Goal: Information Seeking & Learning: Learn about a topic

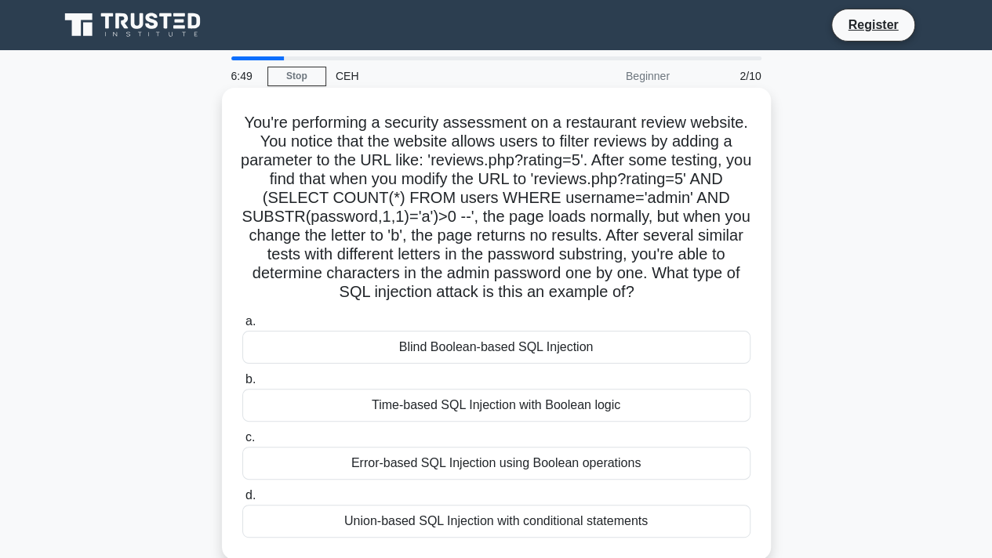
click at [447, 346] on div "Blind Boolean-based SQL Injection" at bounding box center [496, 347] width 508 height 33
click at [242, 327] on input "a. Blind Boolean-based SQL Injection" at bounding box center [242, 322] width 0 height 10
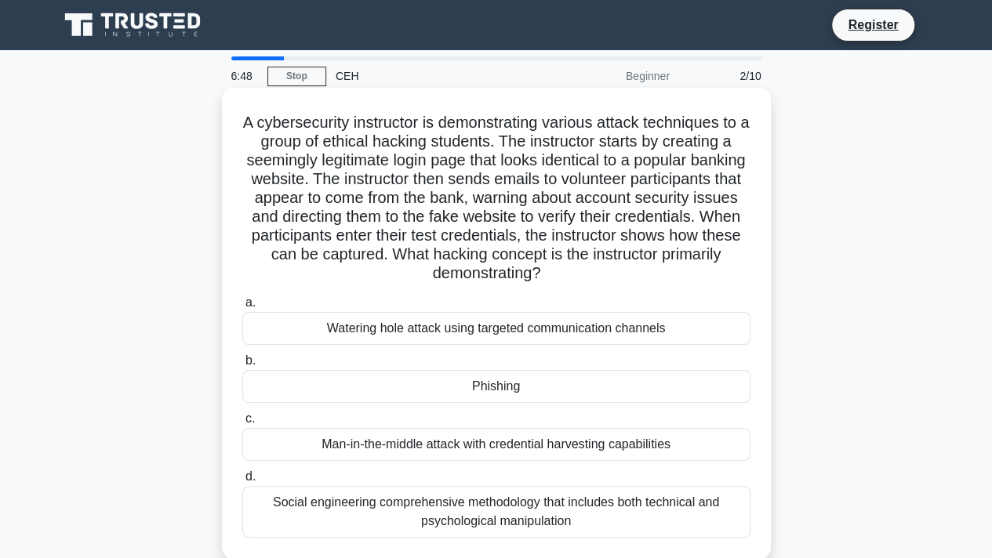
click at [458, 383] on div "Phishing" at bounding box center [496, 386] width 508 height 33
click at [242, 366] on input "b. [GEOGRAPHIC_DATA]" at bounding box center [242, 361] width 0 height 10
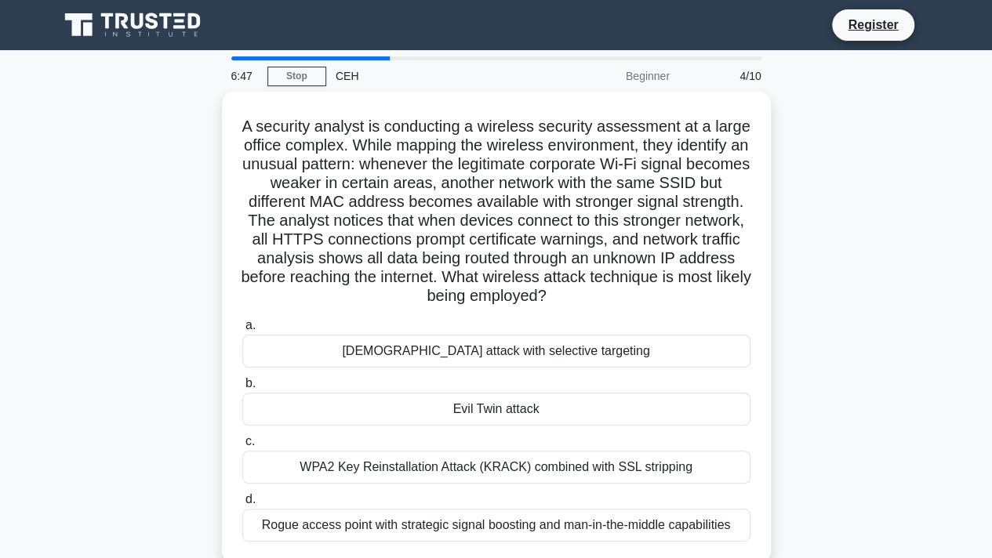
click at [460, 336] on div "[DEMOGRAPHIC_DATA] attack with selective targeting" at bounding box center [496, 351] width 508 height 33
click at [242, 331] on input "a. [DEMOGRAPHIC_DATA] attack with selective targeting" at bounding box center [242, 326] width 0 height 10
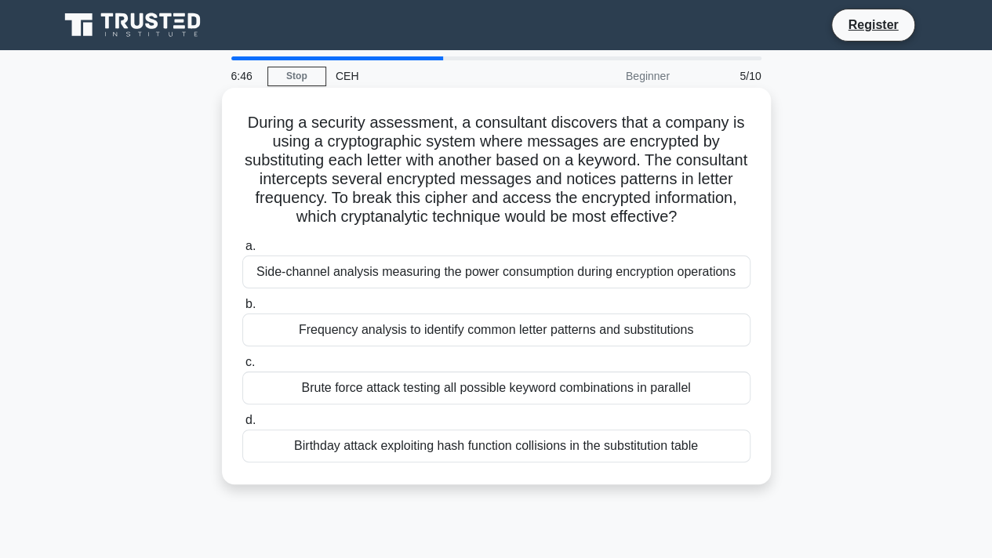
click at [474, 383] on div "Brute force attack testing all possible keyword combinations in parallel" at bounding box center [496, 388] width 508 height 33
click at [242, 368] on input "c. Brute force attack testing all possible keyword combinations in parallel" at bounding box center [242, 363] width 0 height 10
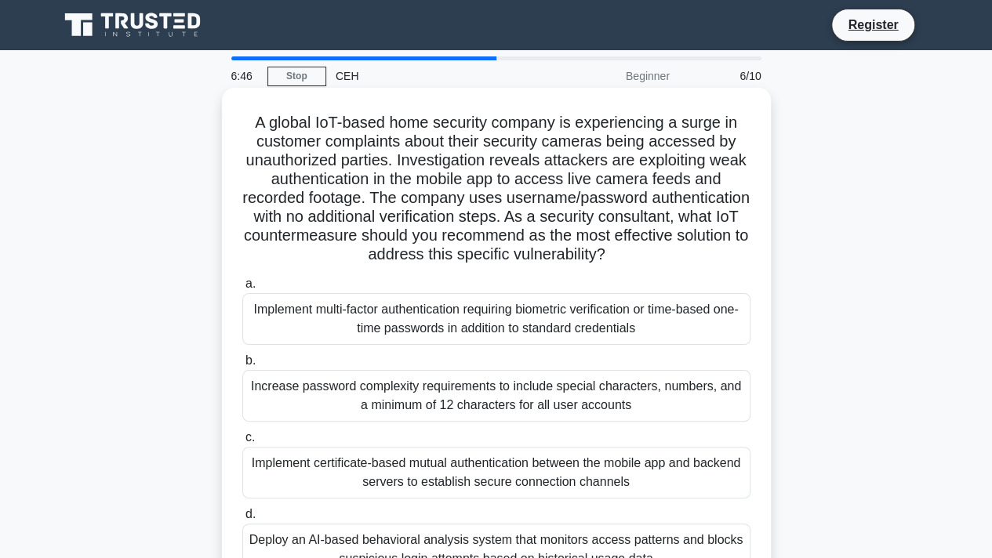
click at [470, 323] on div "Implement multi-factor authentication requiring biometric verification or time-…" at bounding box center [496, 319] width 508 height 52
click at [242, 289] on input "a. Implement multi-factor authentication requiring biometric verification or ti…" at bounding box center [242, 284] width 0 height 10
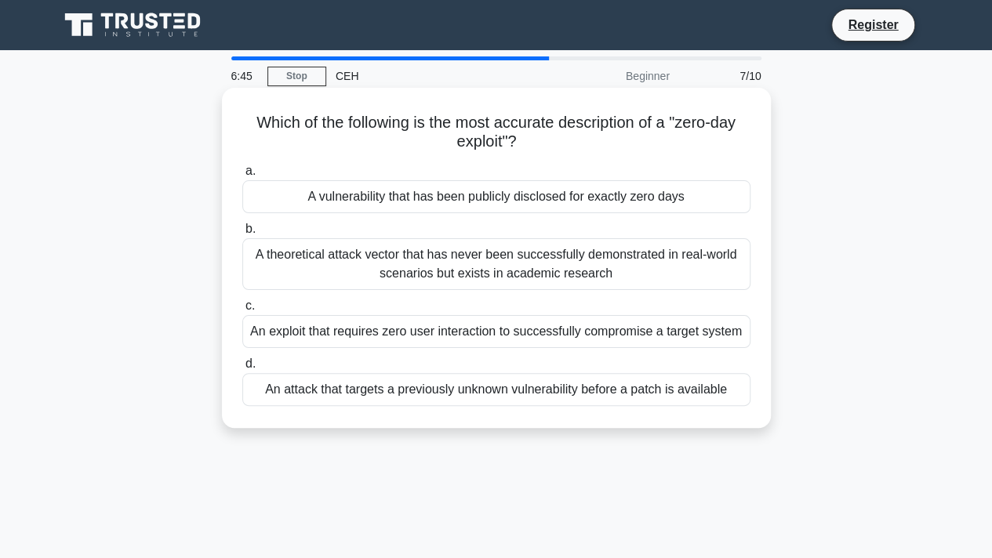
click at [479, 386] on div "An attack that targets a previously unknown vulnerability before a patch is ava…" at bounding box center [496, 389] width 508 height 33
click at [242, 369] on input "d. An attack that targets a previously unknown vulnerability before a patch is …" at bounding box center [242, 364] width 0 height 10
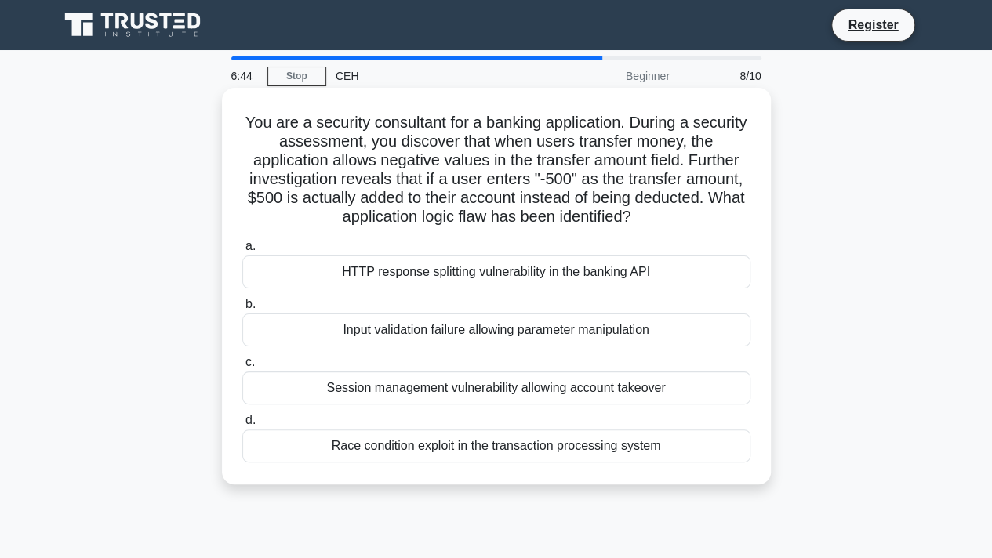
click at [474, 335] on div "Input validation failure allowing parameter manipulation" at bounding box center [496, 330] width 508 height 33
click at [242, 310] on input "b. Input validation failure allowing parameter manipulation" at bounding box center [242, 305] width 0 height 10
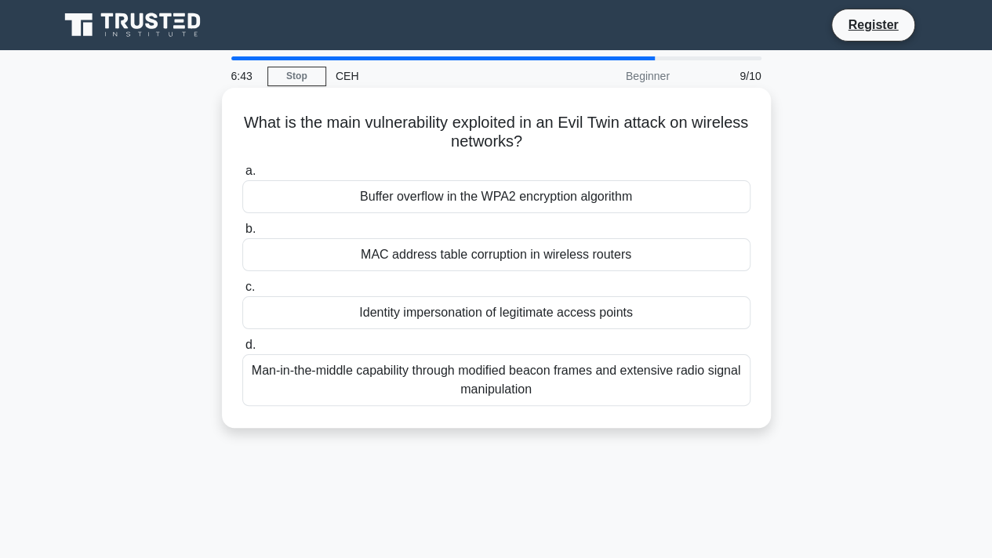
click at [470, 263] on div "MAC address table corruption in wireless routers" at bounding box center [496, 254] width 508 height 33
click at [242, 234] on input "b. MAC address table corruption in wireless routers" at bounding box center [242, 229] width 0 height 10
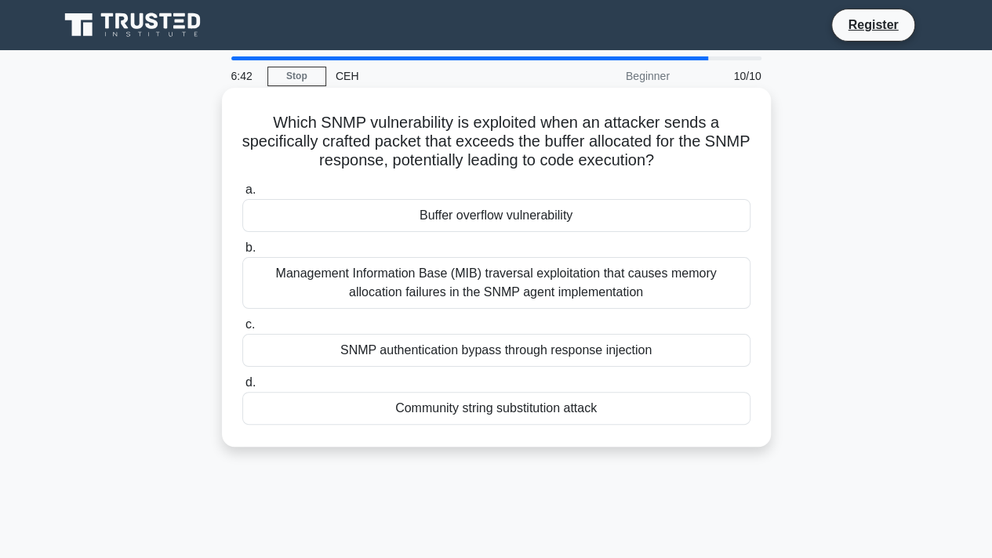
drag, startPoint x: 500, startPoint y: 352, endPoint x: 508, endPoint y: 351, distance: 8.0
click at [500, 362] on div "SNMP authentication bypass through response injection" at bounding box center [496, 350] width 508 height 33
click at [242, 330] on input "c. SNMP authentication bypass through response injection" at bounding box center [242, 325] width 0 height 10
